Goal: Register for event/course

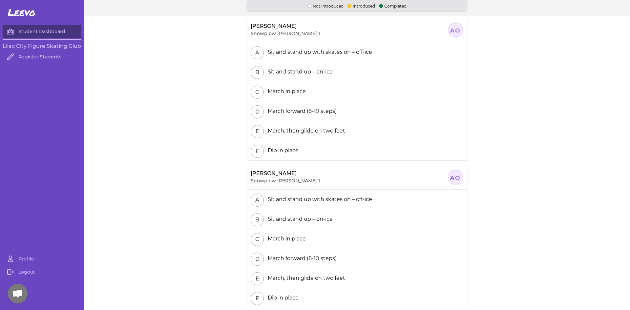
click at [48, 54] on link "Register Students" at bounding box center [42, 56] width 78 height 13
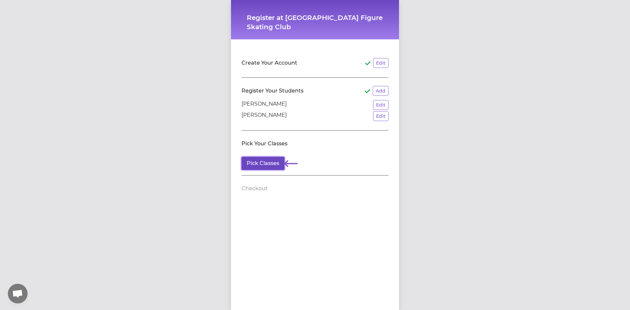
click at [269, 159] on button "Pick Classes" at bounding box center [263, 163] width 43 height 13
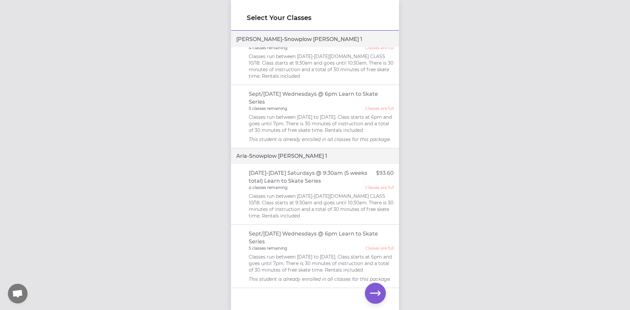
scroll to position [41, 0]
click at [373, 294] on icon "button" at bounding box center [375, 293] width 11 height 5
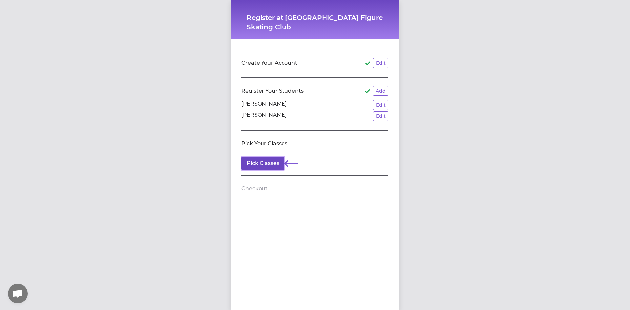
click at [259, 165] on button "Pick Classes" at bounding box center [263, 163] width 43 height 13
